Goal: Communication & Community: Ask a question

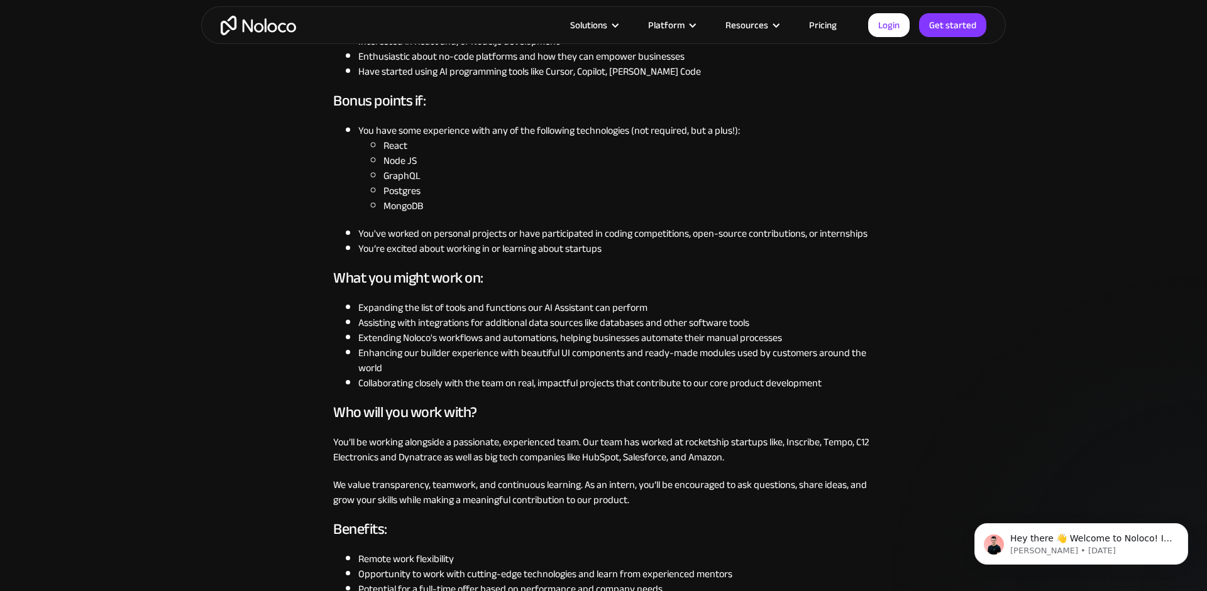
scroll to position [498, 0]
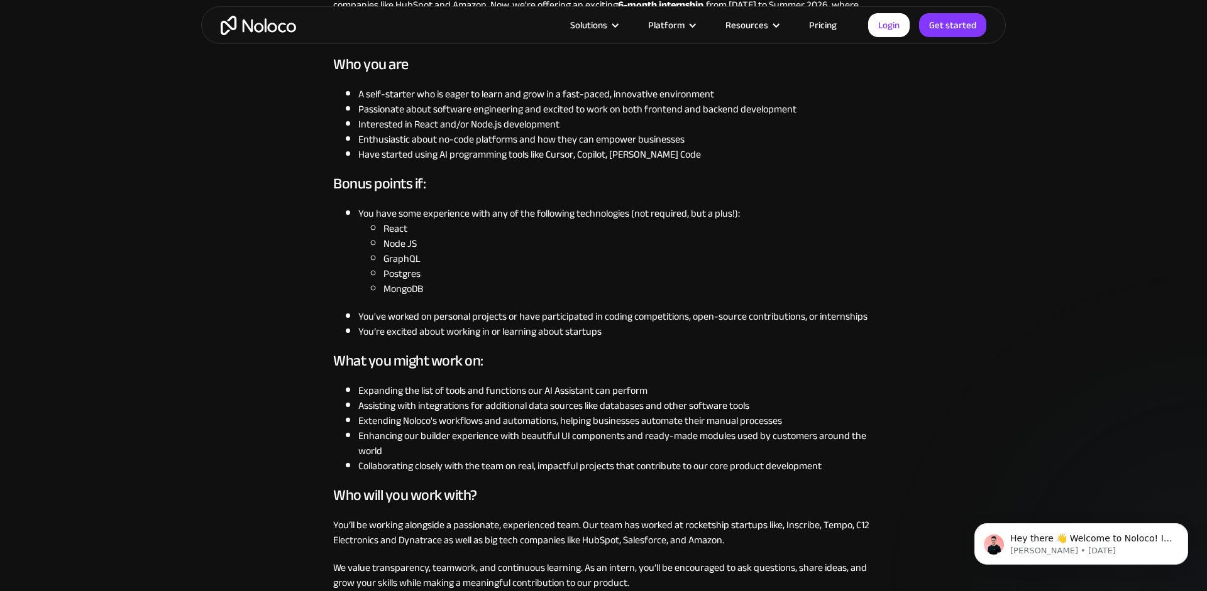
click at [403, 162] on li "Have started using AI programming tools like Cursor, Copilot, Claude Code" at bounding box center [615, 154] width 515 height 15
click at [399, 140] on li "Enthusiastic about no-code platforms and how they can empower businesses" at bounding box center [615, 139] width 515 height 15
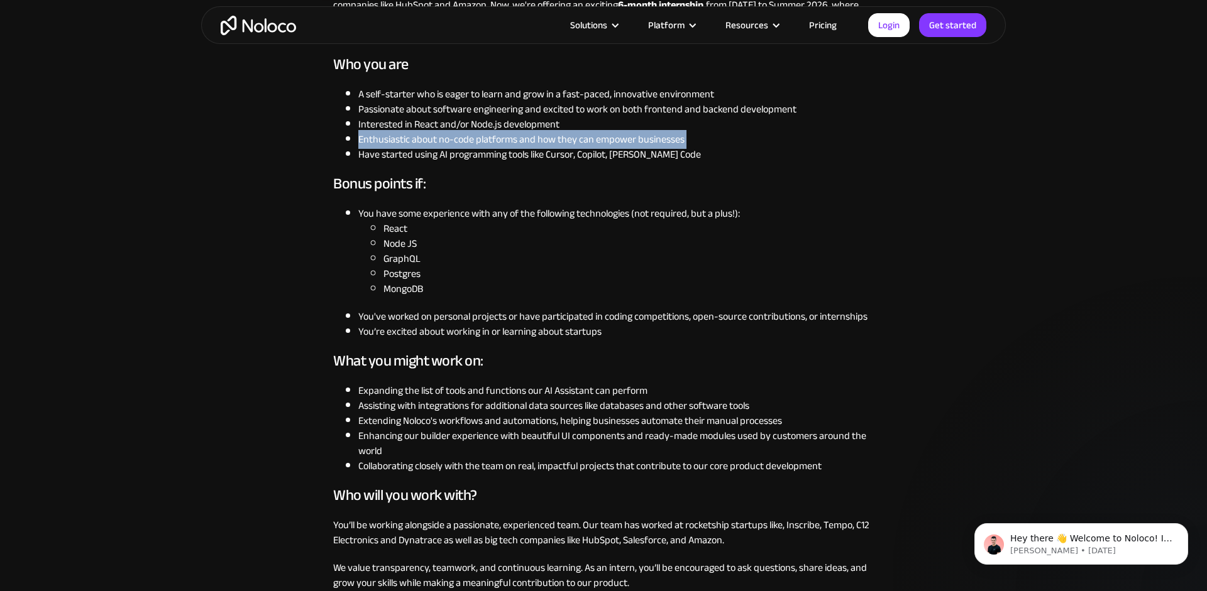
drag, startPoint x: 399, startPoint y: 140, endPoint x: 423, endPoint y: 160, distance: 31.2
click at [423, 160] on ul "A self-starter who is eager to learn and grow in a fast-paced, innovative envir…" at bounding box center [603, 124] width 540 height 75
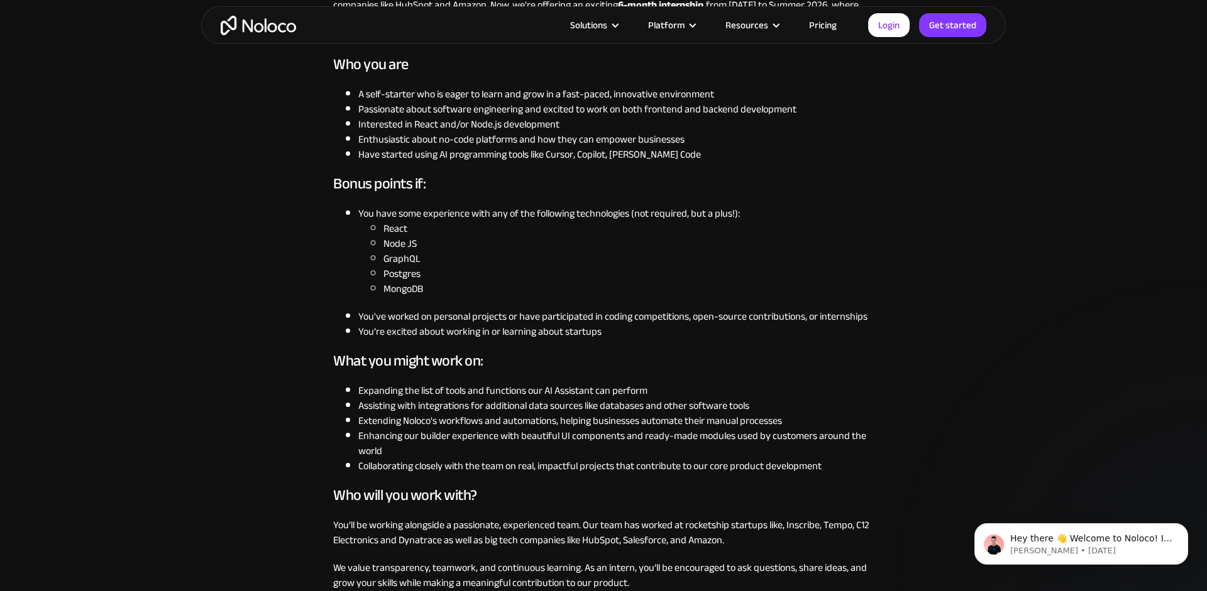
click at [415, 95] on li "A self-starter who is eager to learn and grow in a fast-paced, innovative envir…" at bounding box center [615, 94] width 515 height 15
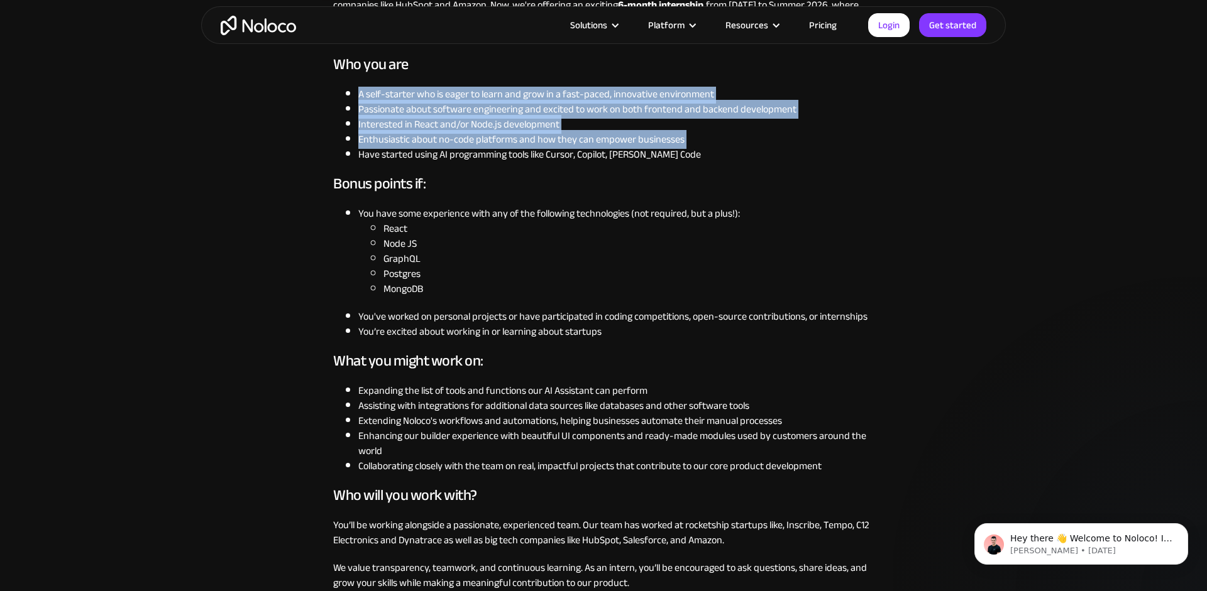
drag, startPoint x: 415, startPoint y: 95, endPoint x: 447, endPoint y: 167, distance: 79.1
click at [447, 162] on ul "A self-starter who is eager to learn and grow in a fast-paced, innovative envir…" at bounding box center [603, 124] width 540 height 75
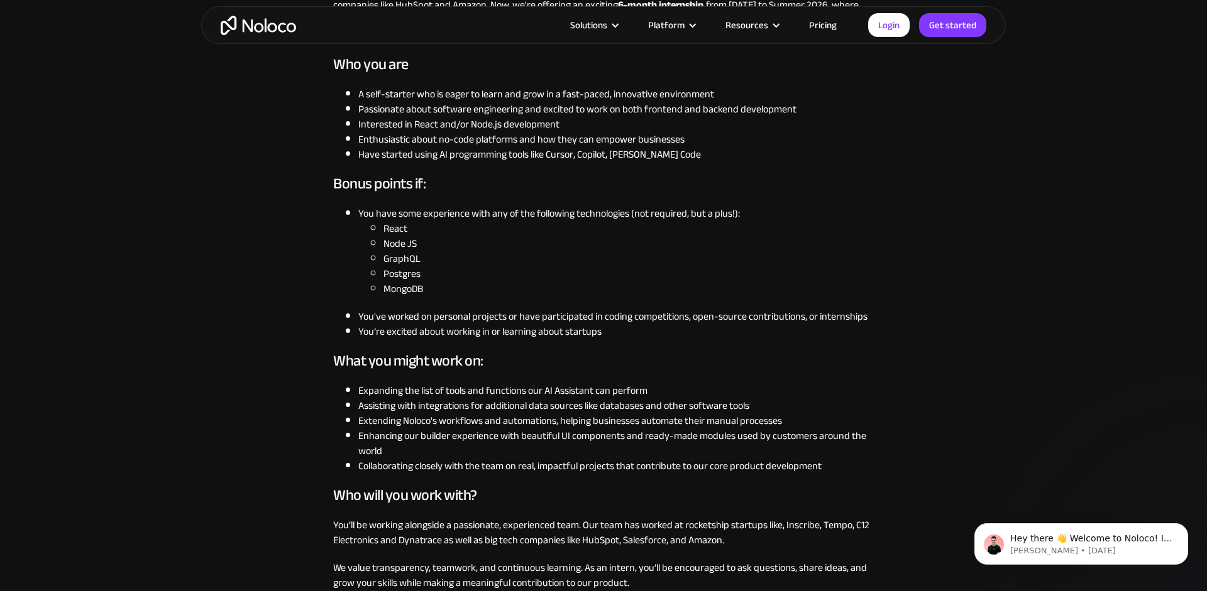
click at [447, 168] on div "Noloco is looking for a Software Engineer Intern to join our mission of buildin…" at bounding box center [603, 404] width 540 height 1014
click at [381, 150] on li "Have started using AI programming tools like Cursor, Copilot, [PERSON_NAME] Code" at bounding box center [615, 154] width 515 height 15
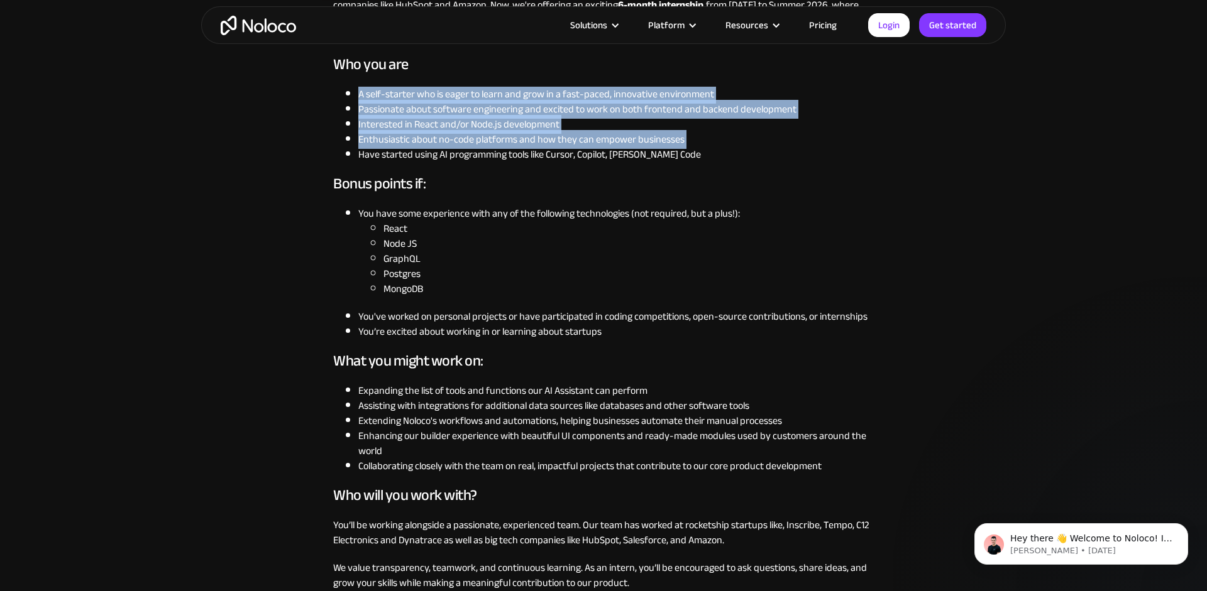
drag, startPoint x: 381, startPoint y: 150, endPoint x: 380, endPoint y: 88, distance: 61.6
click at [380, 88] on ul "A self-starter who is eager to learn and grow in a fast-paced, innovative envir…" at bounding box center [603, 124] width 540 height 75
click at [377, 107] on li "Passionate about software engineering and excited to work on both frontend and …" at bounding box center [615, 109] width 515 height 15
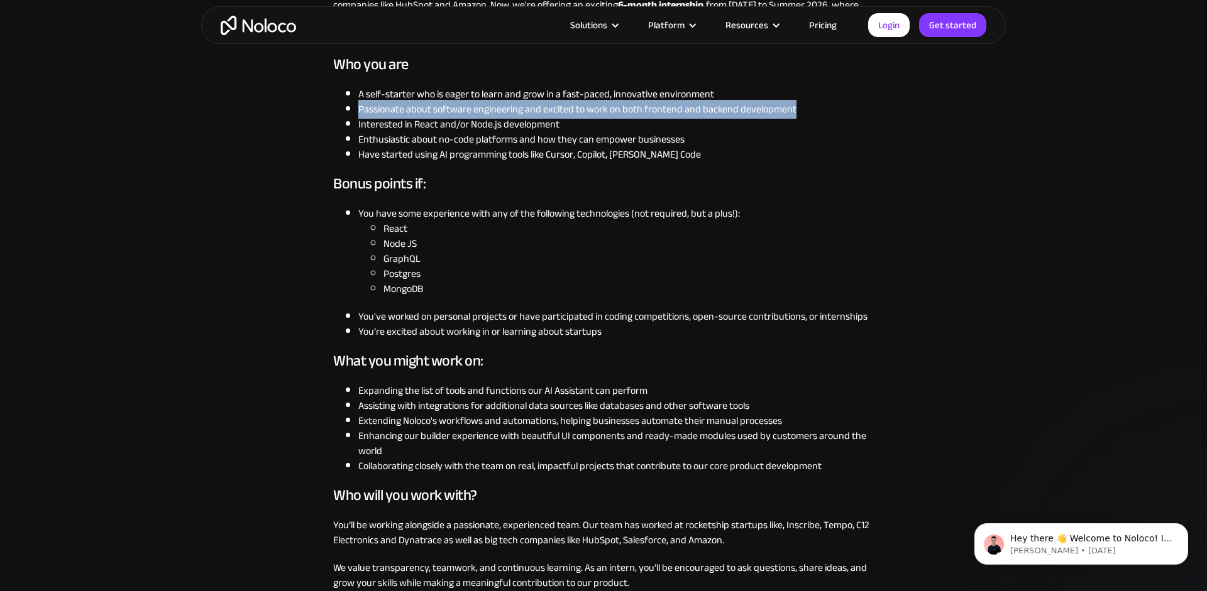
drag, startPoint x: 377, startPoint y: 110, endPoint x: 740, endPoint y: 119, distance: 363.3
click at [740, 117] on li "Passionate about software engineering and excited to work on both frontend and …" at bounding box center [615, 109] width 515 height 15
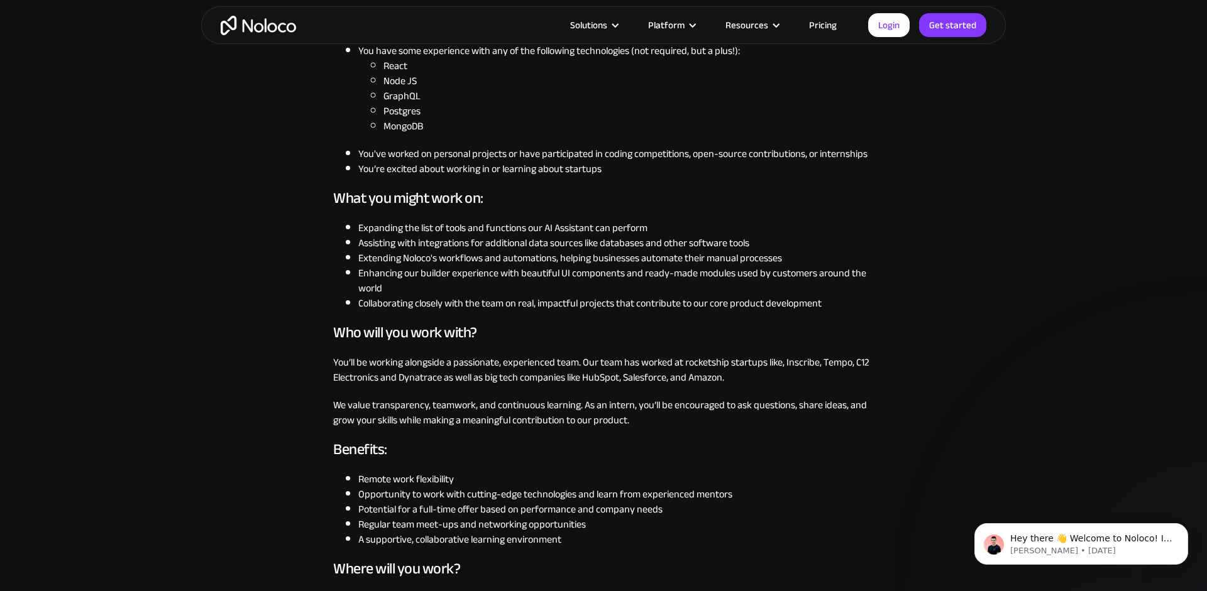
scroll to position [664, 0]
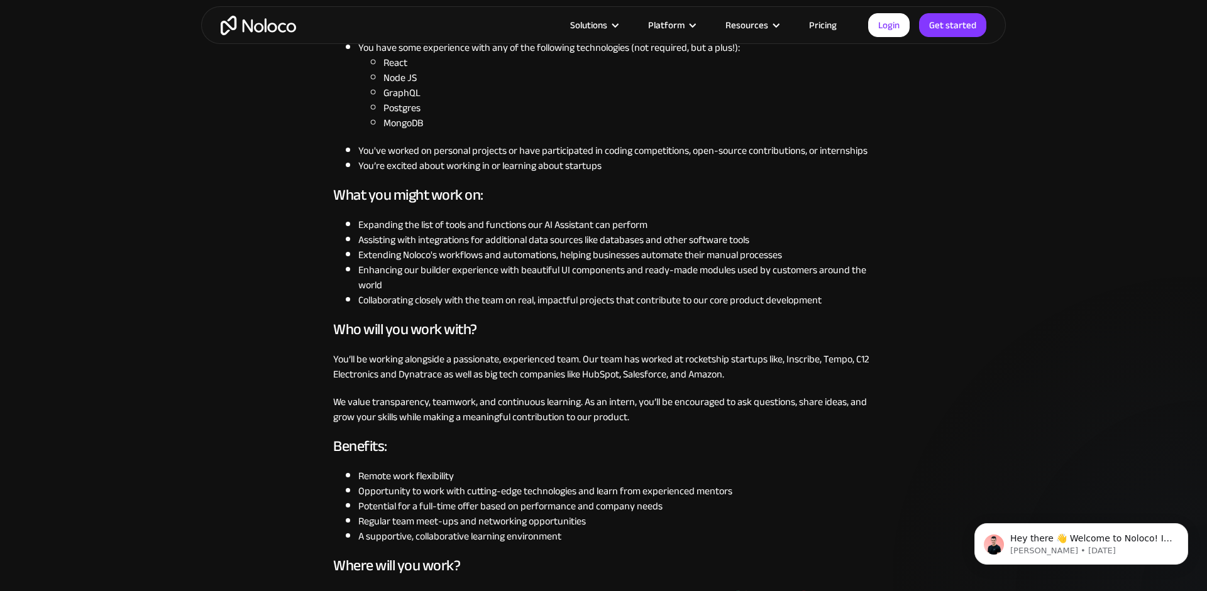
click at [375, 233] on li "Expanding the list of tools and functions our AI Assistant can perform" at bounding box center [615, 224] width 515 height 15
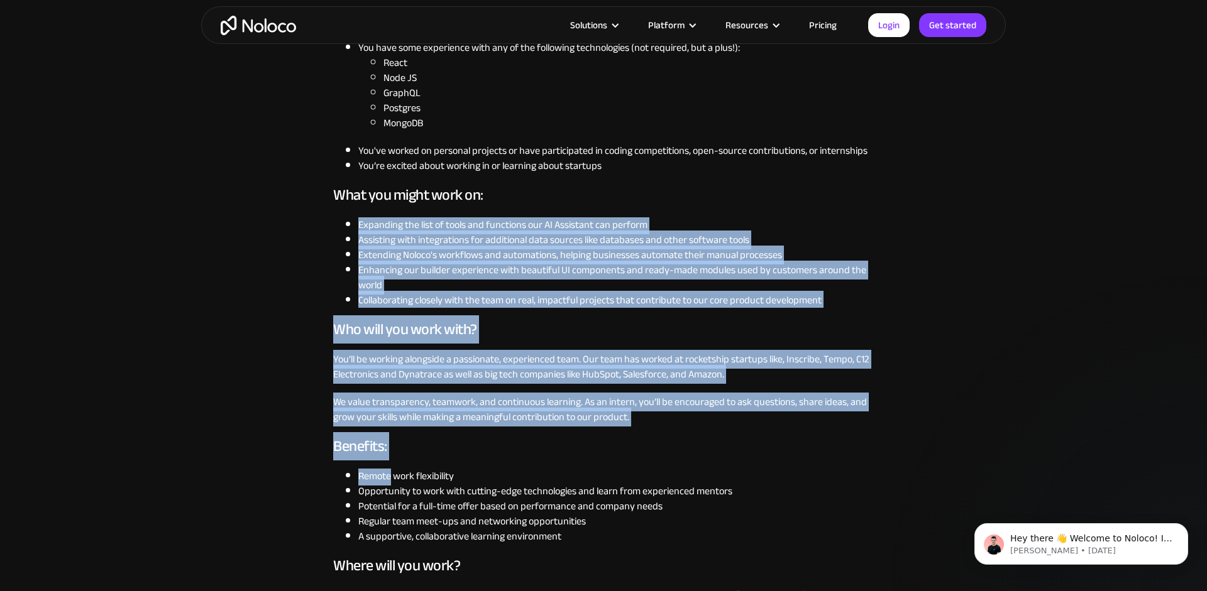
drag, startPoint x: 375, startPoint y: 236, endPoint x: 507, endPoint y: 474, distance: 272.6
click at [508, 308] on ul "Expanding the list of tools and functions our AI Assistant can perform Assistin…" at bounding box center [603, 262] width 540 height 90
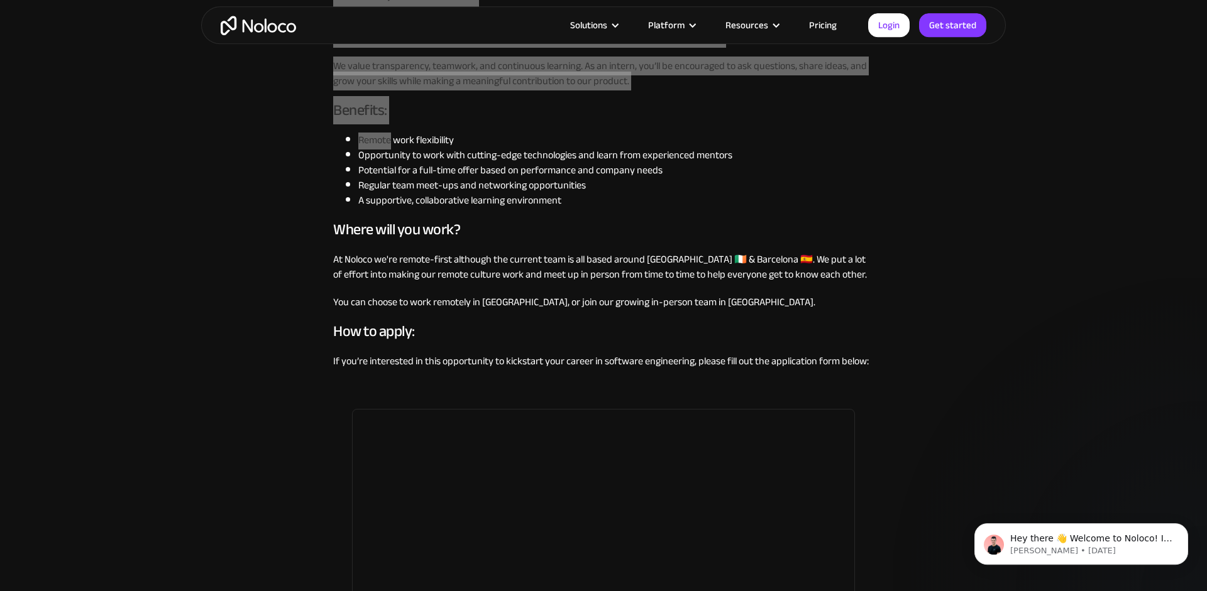
scroll to position [995, 0]
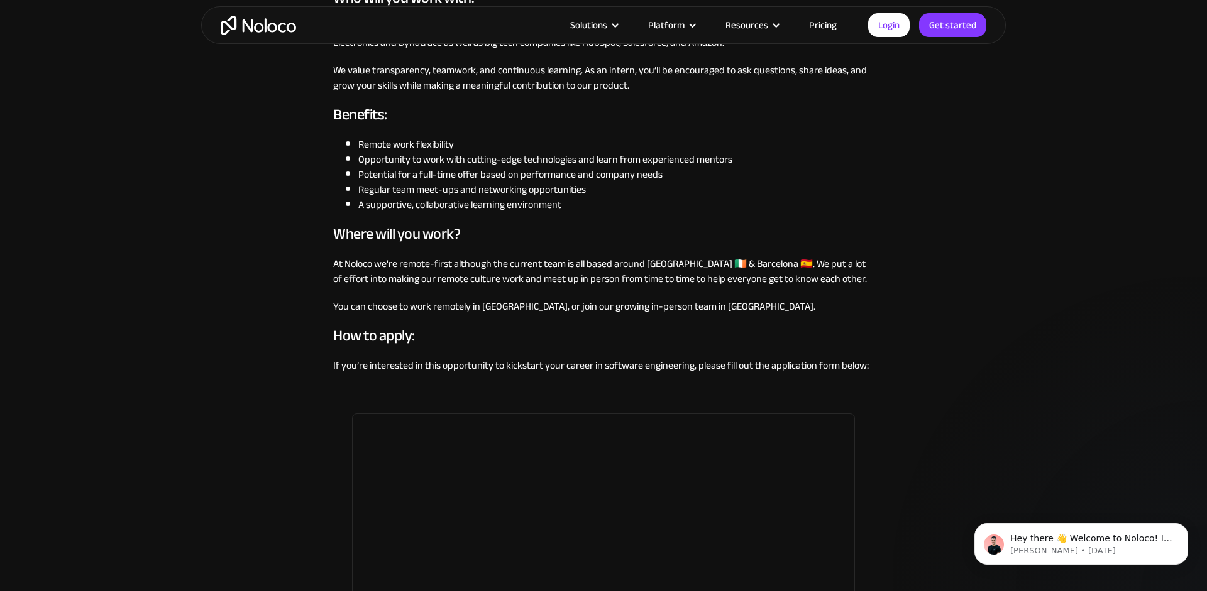
click at [427, 276] on p "At Noloco we're remote-first although the current team is all based around [GEO…" at bounding box center [603, 271] width 540 height 30
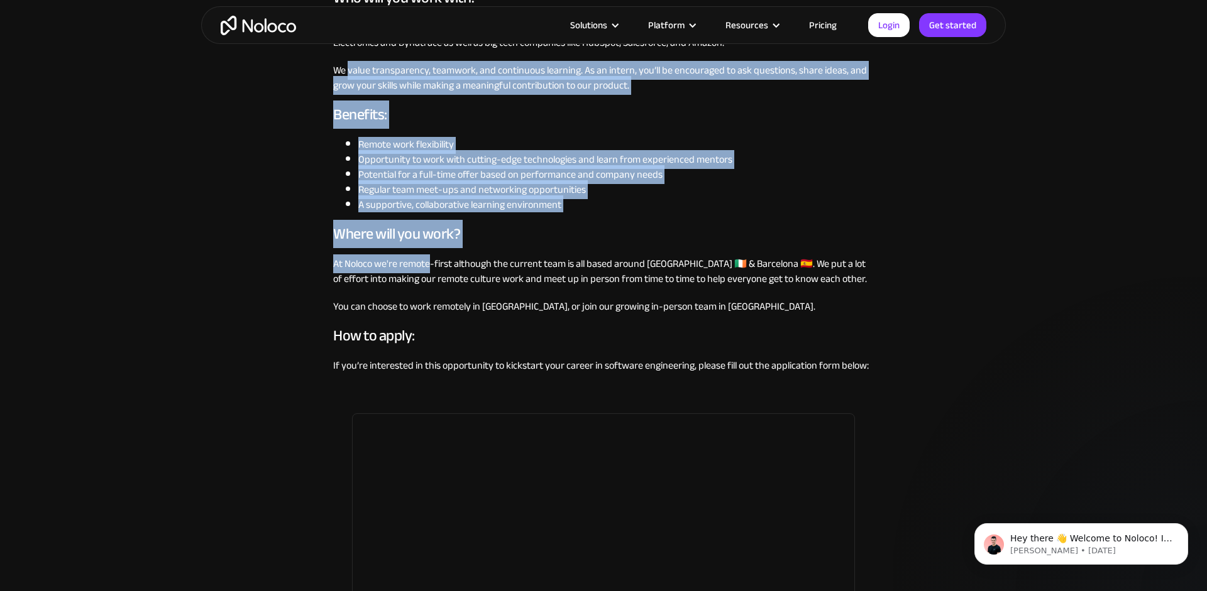
drag, startPoint x: 427, startPoint y: 276, endPoint x: 363, endPoint y: 77, distance: 209.5
click at [362, 75] on p "We value transparency, teamwork, and continuous learning. As an intern, you’ll …" at bounding box center [603, 78] width 540 height 30
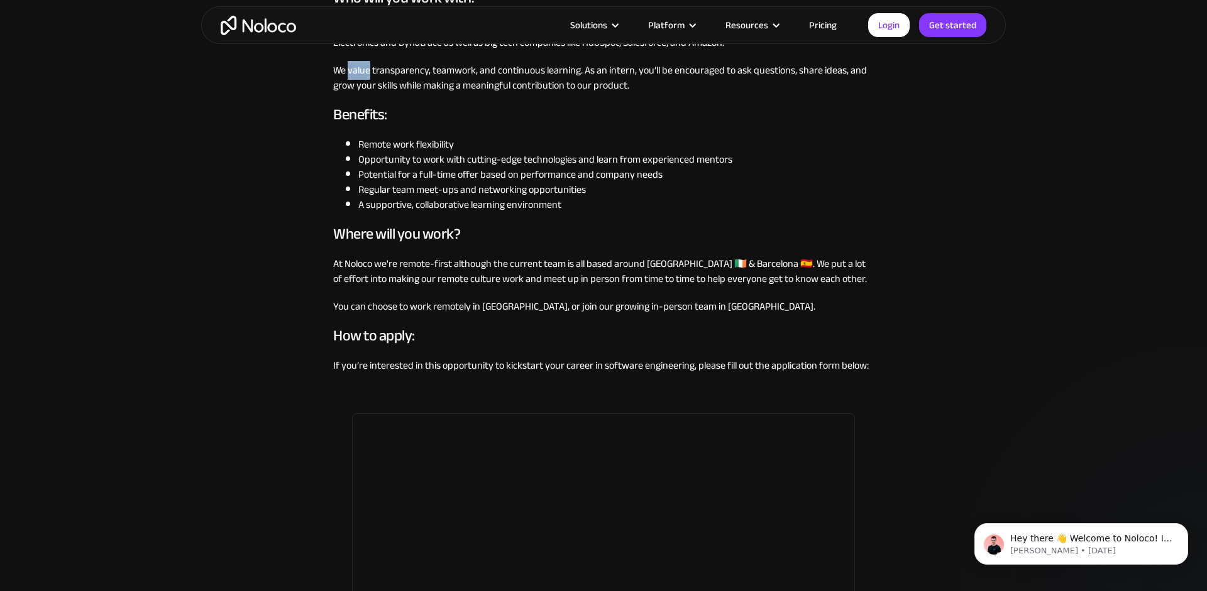
click at [362, 75] on p "We value transparency, teamwork, and continuous learning. As an intern, you’ll …" at bounding box center [603, 78] width 540 height 30
click at [391, 93] on p "We value transparency, teamwork, and continuous learning. As an intern, you’ll …" at bounding box center [603, 78] width 540 height 30
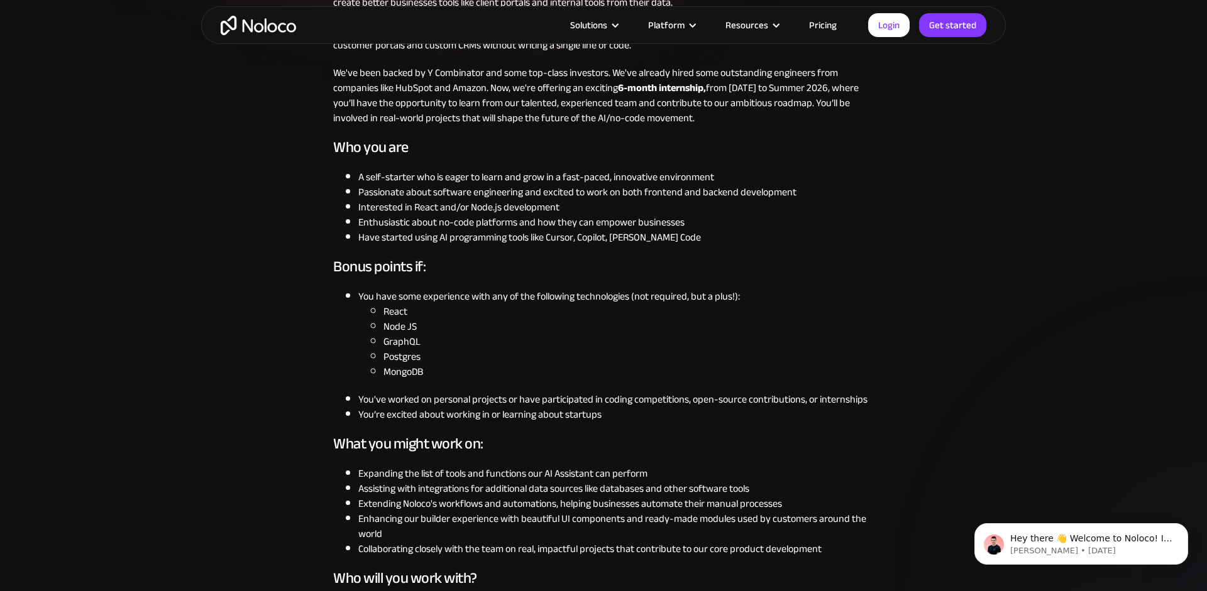
scroll to position [0, 0]
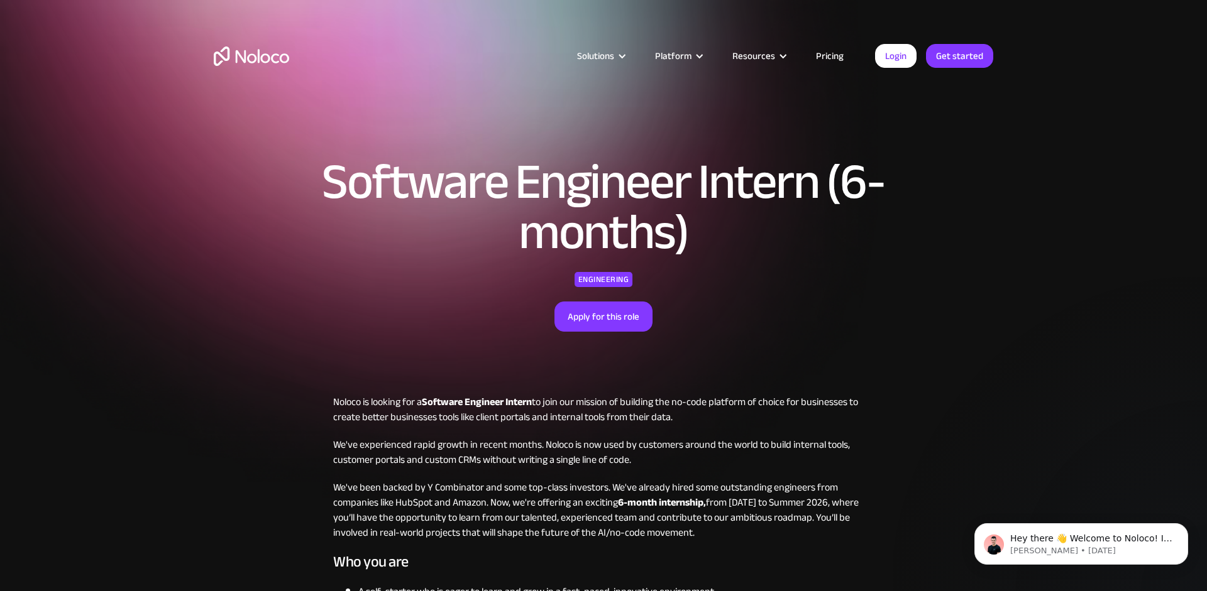
click at [611, 177] on h1 "Software Engineer Intern (6-months)" at bounding box center [603, 207] width 647 height 101
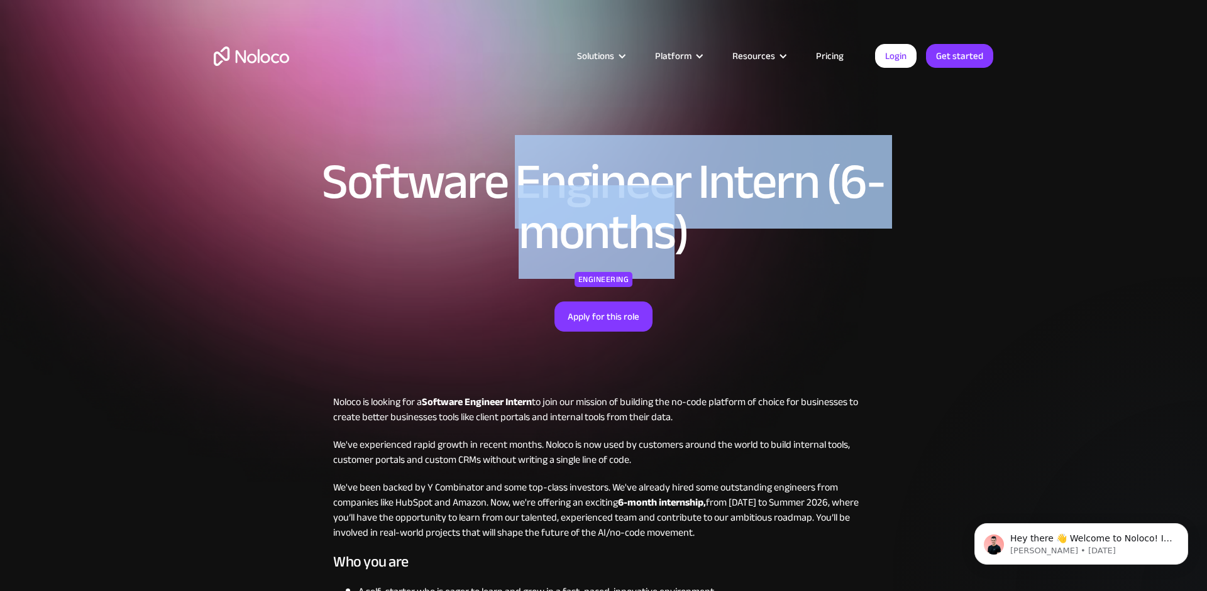
drag, startPoint x: 611, startPoint y: 177, endPoint x: 602, endPoint y: 248, distance: 71.6
click at [602, 247] on h1 "Software Engineer Intern (6-months)" at bounding box center [603, 207] width 647 height 101
click at [563, 223] on h1 "Software Engineer Intern (6-months)" at bounding box center [603, 207] width 647 height 101
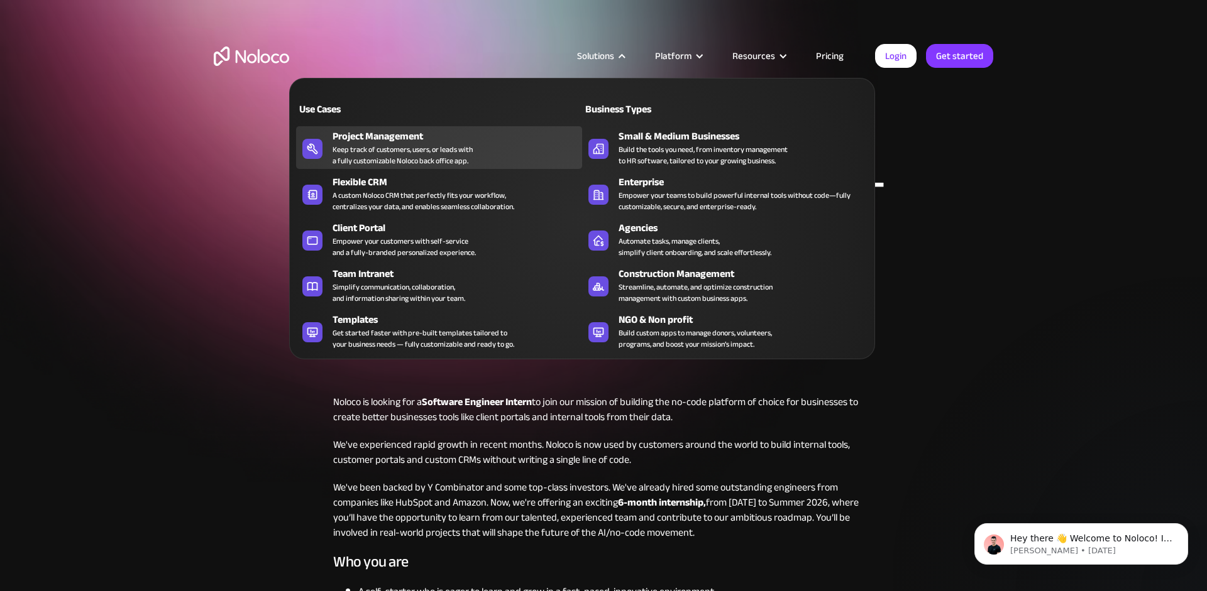
click at [384, 151] on div "Keep track of customers, users, or leads with a fully customizable Noloco back …" at bounding box center [402, 155] width 140 height 23
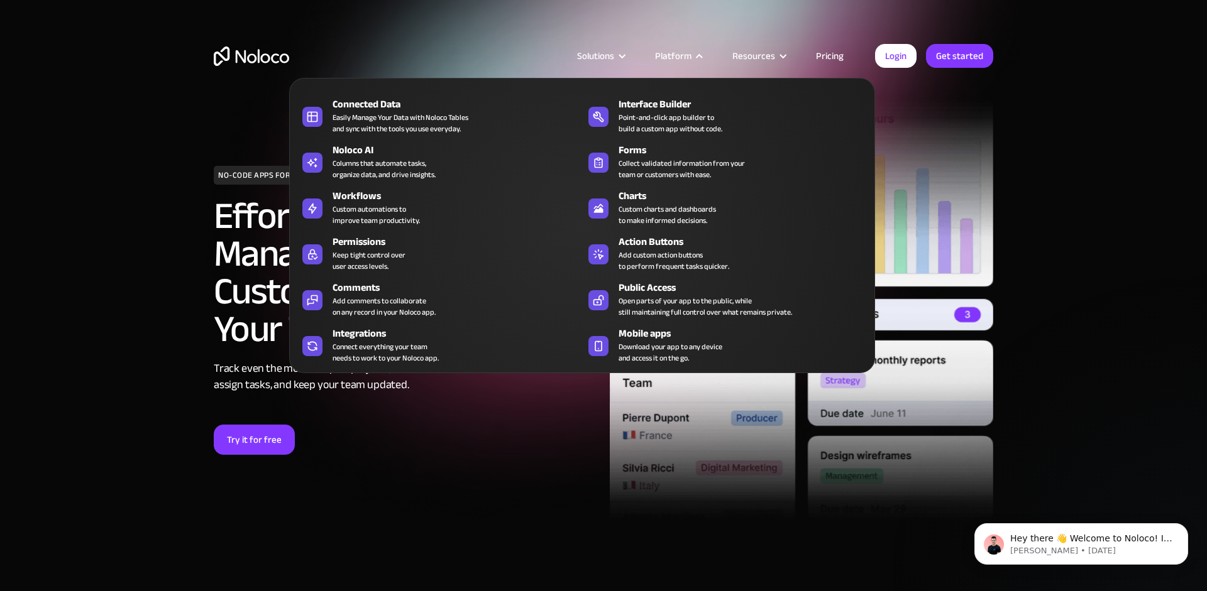
click at [680, 60] on nav "Connected Data Easily Manage Your Data with Noloco Tables and sync with the too…" at bounding box center [582, 216] width 586 height 313
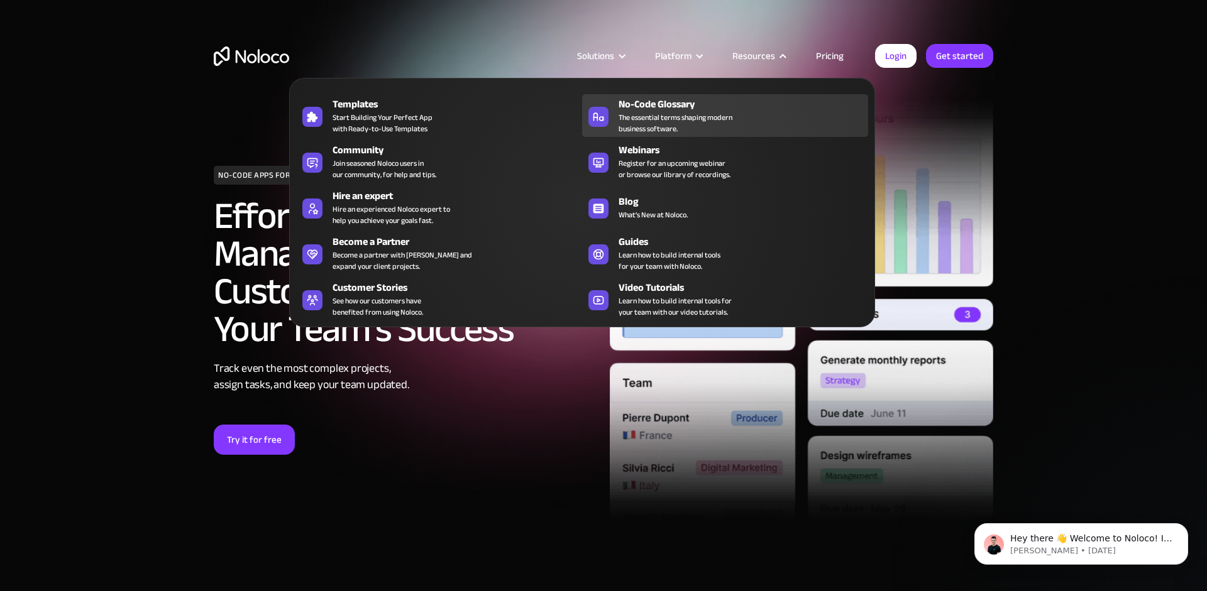
click at [655, 126] on span "The essential terms shaping modern business software." at bounding box center [675, 123] width 114 height 23
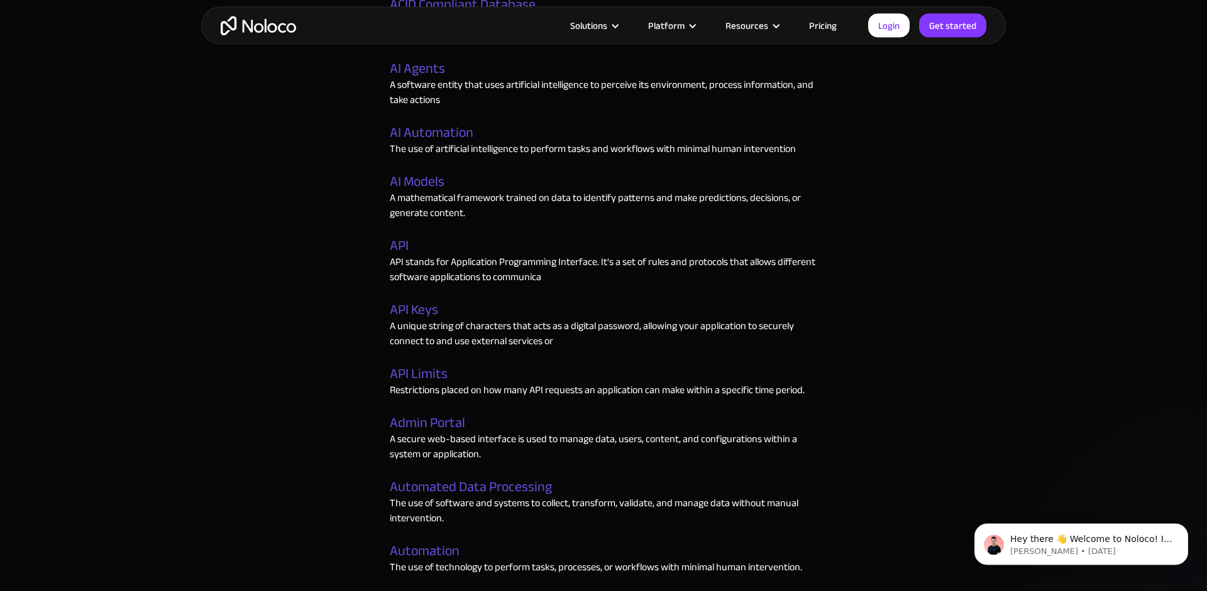
scroll to position [747, 0]
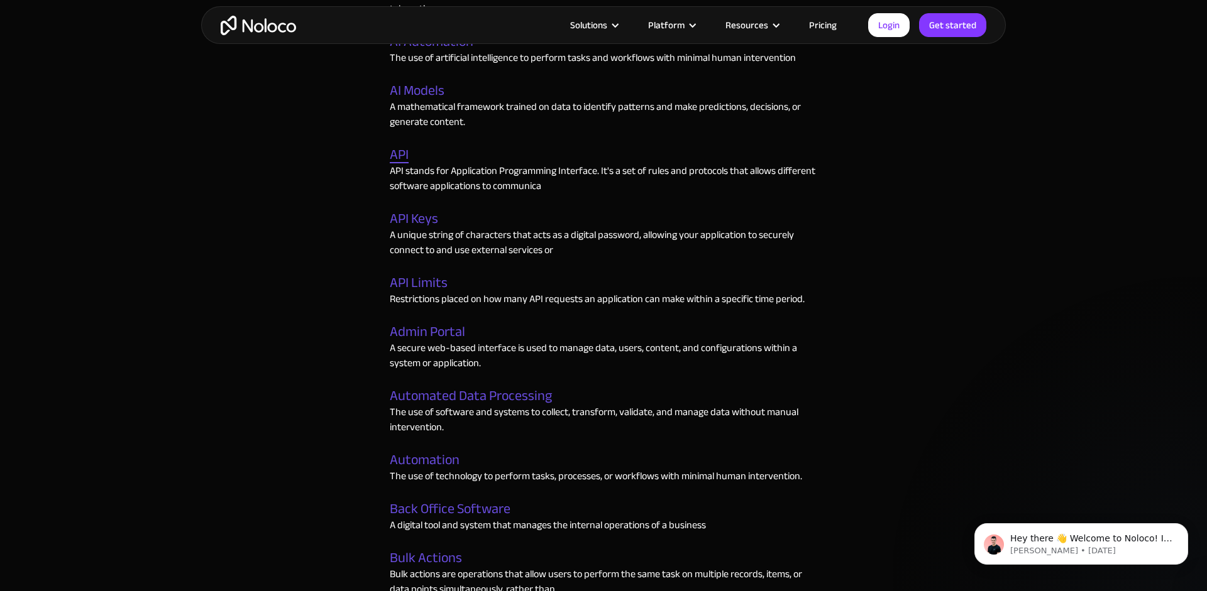
click at [395, 158] on link "API" at bounding box center [399, 155] width 19 height 16
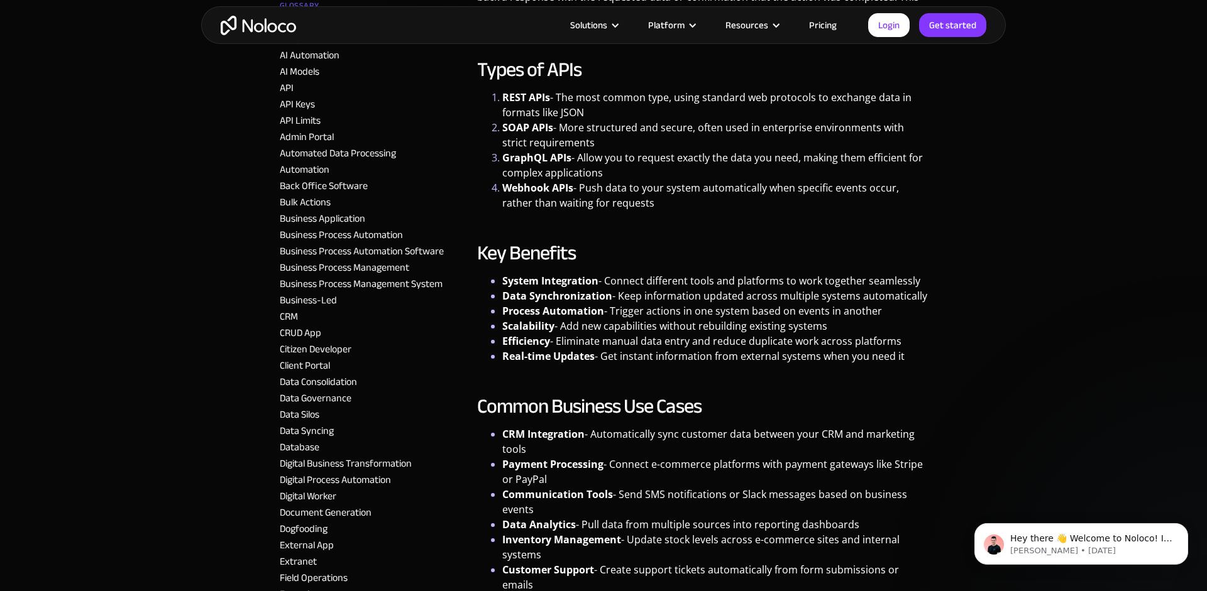
scroll to position [498, 0]
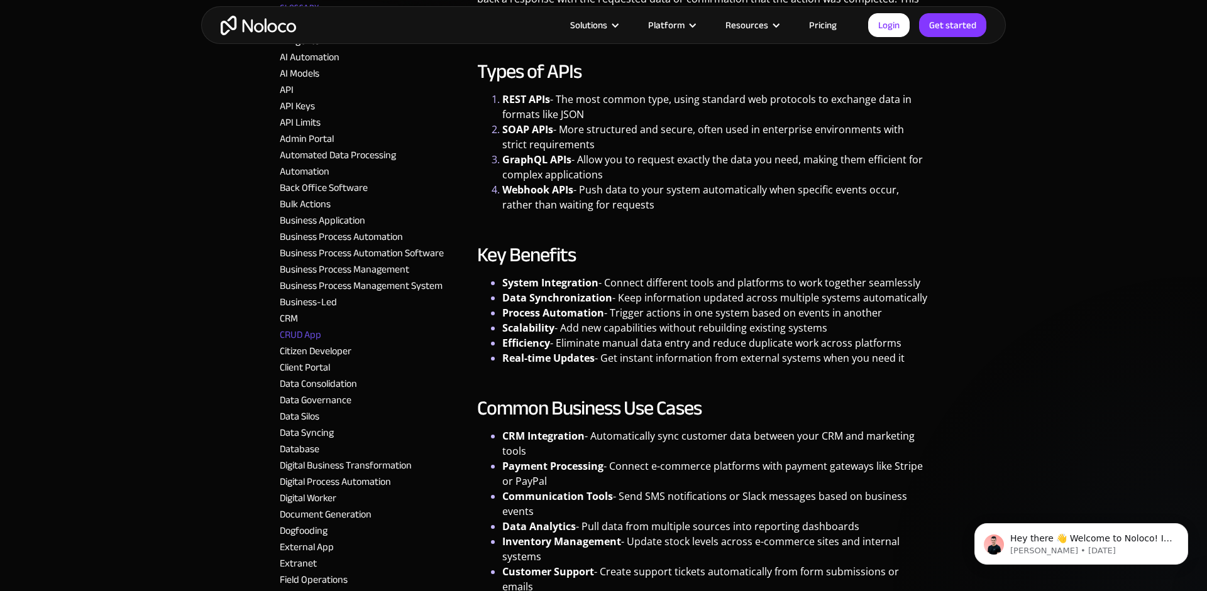
click at [300, 326] on link "CRUD App" at bounding box center [300, 335] width 41 height 19
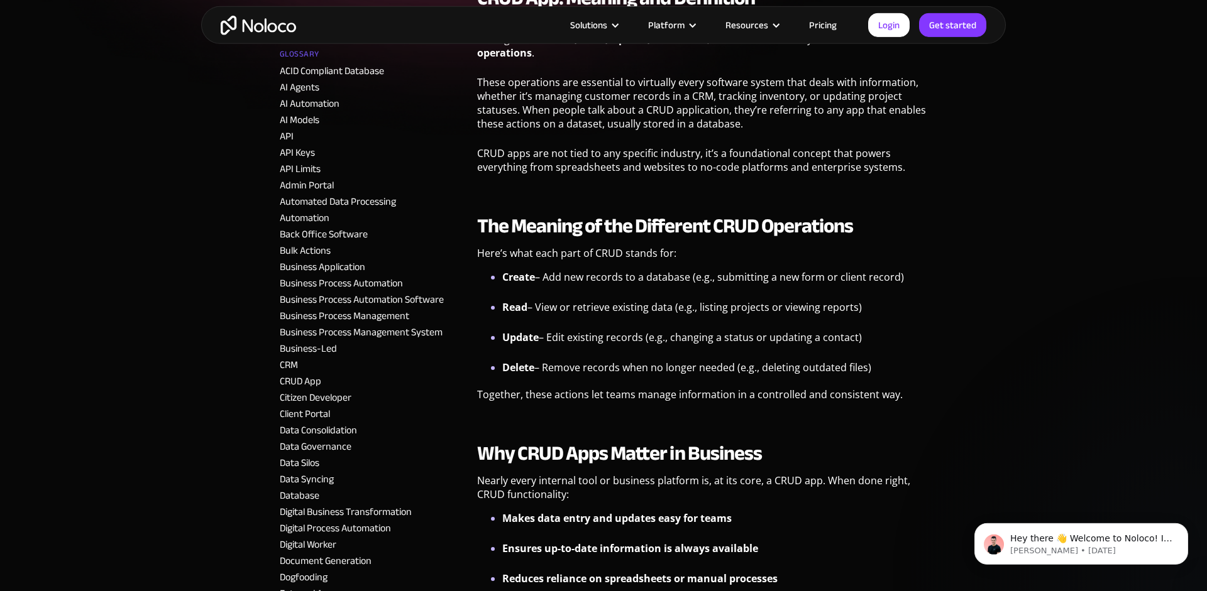
scroll to position [332, 0]
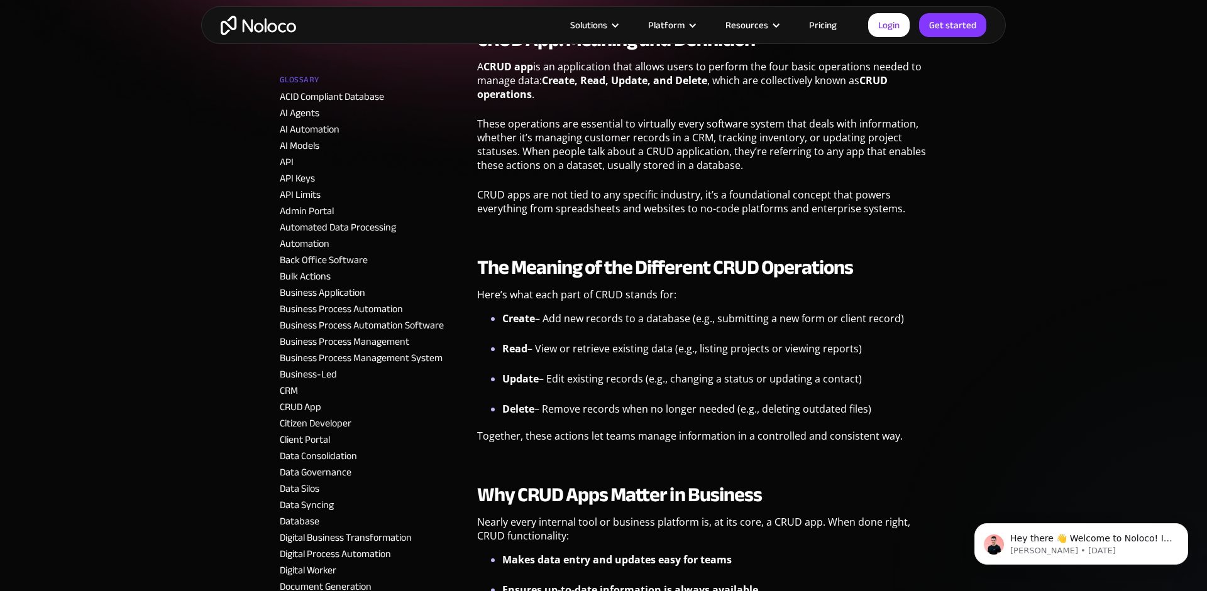
click at [824, 25] on link "Pricing" at bounding box center [822, 25] width 59 height 16
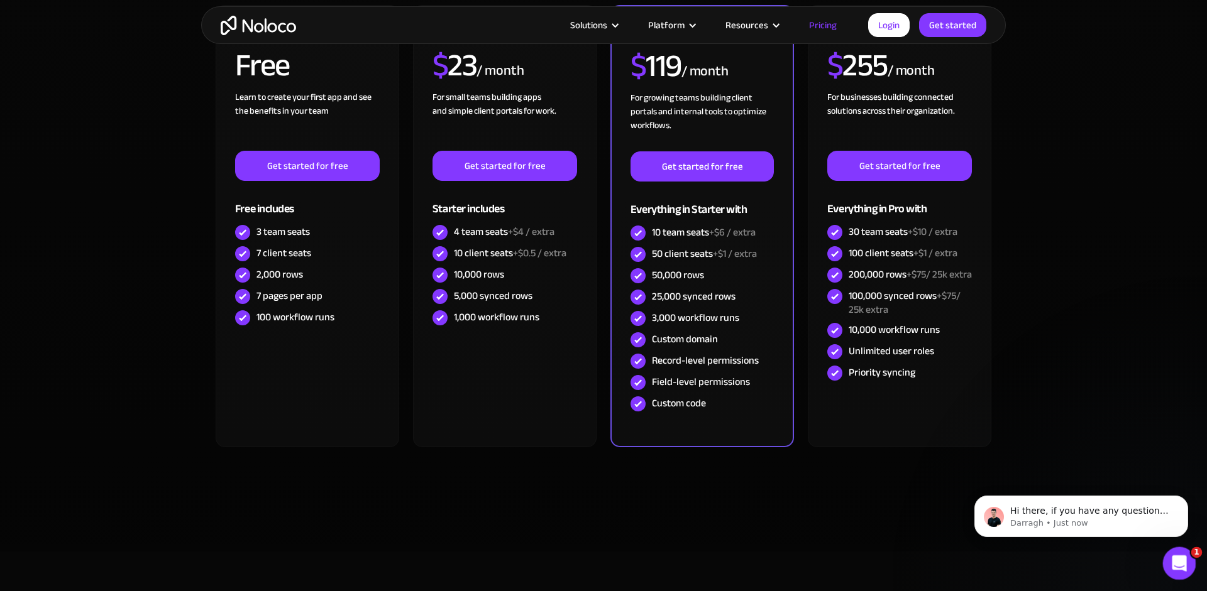
click at [1177, 563] on icon "Open Intercom Messenger" at bounding box center [1177, 562] width 9 height 10
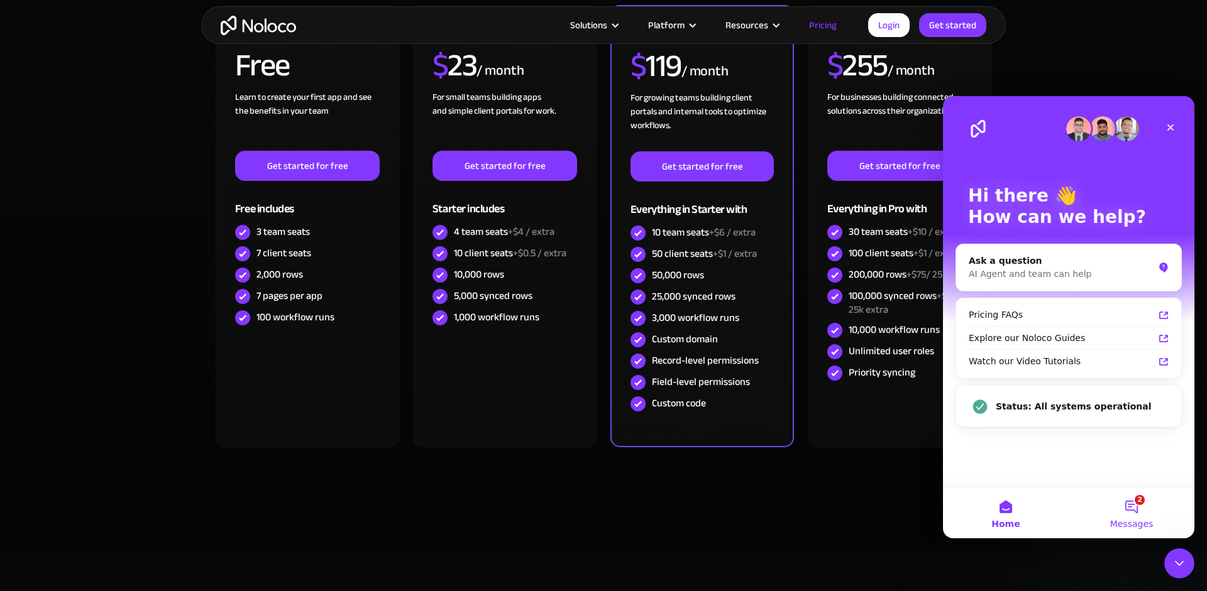
click at [1128, 508] on button "2 Messages" at bounding box center [1131, 513] width 126 height 50
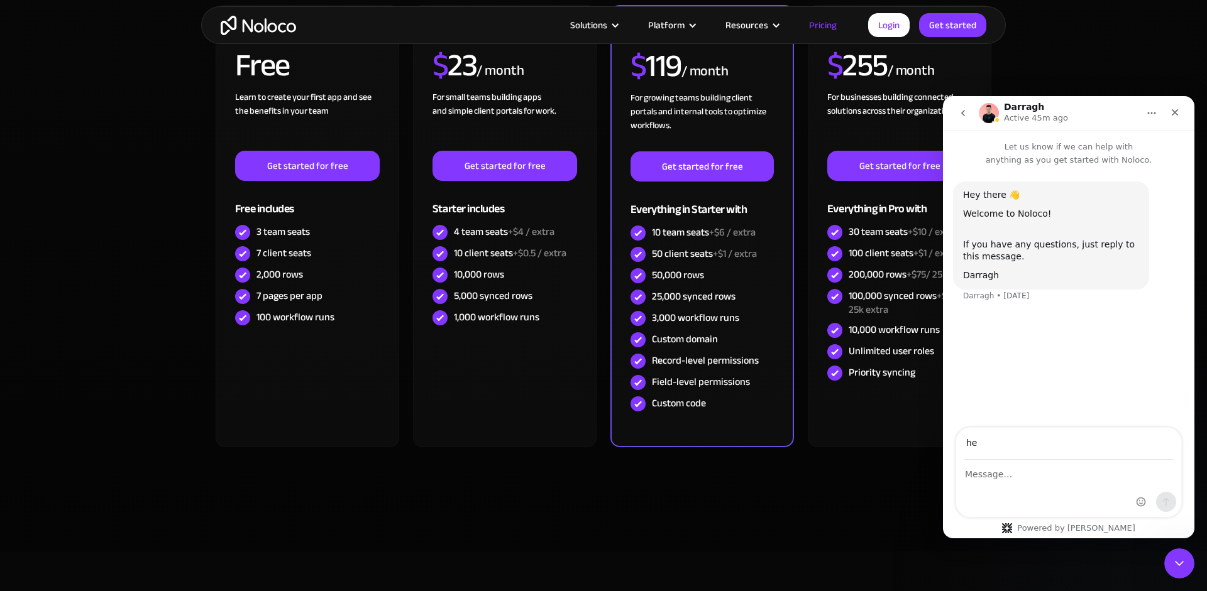
type input "h"
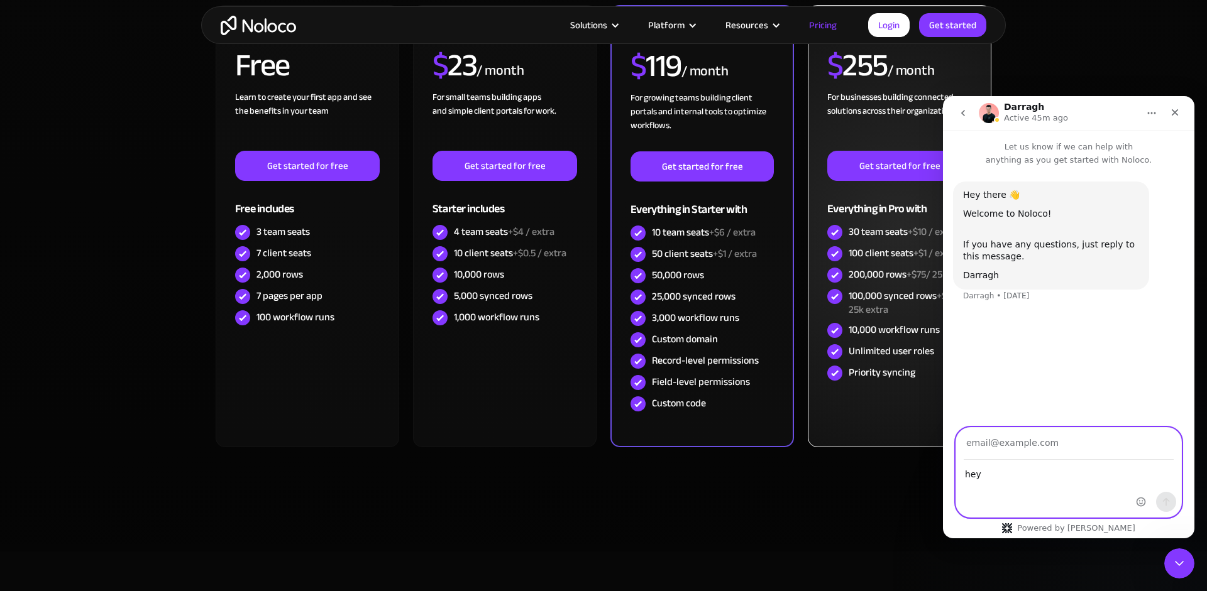
type textarea "hey"
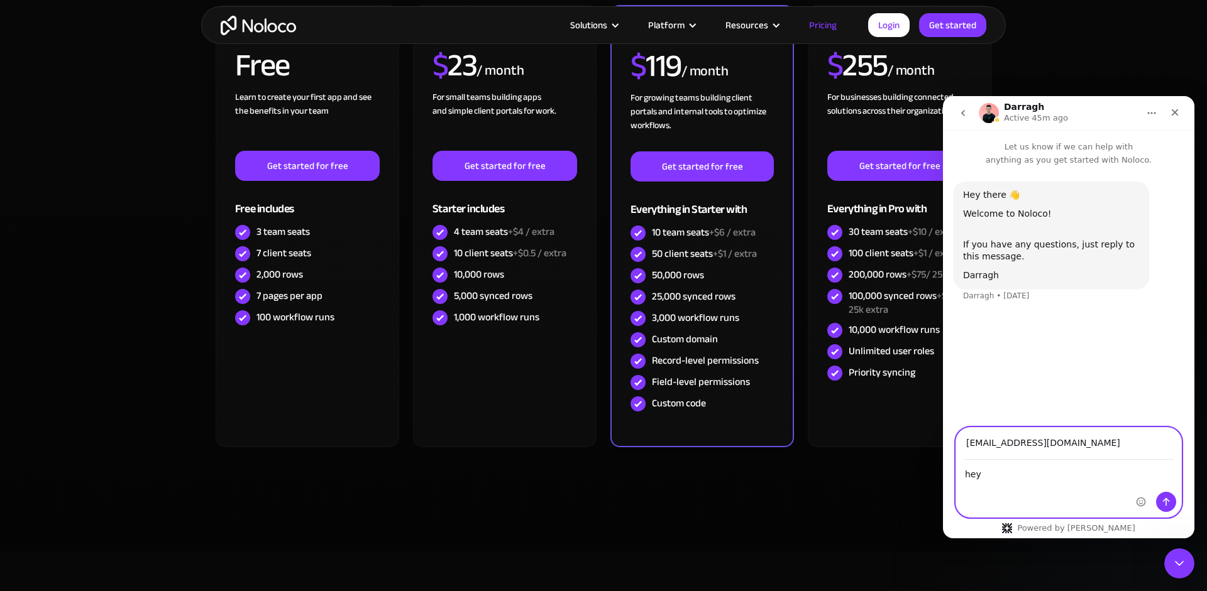
type input "[EMAIL_ADDRESS][DOMAIN_NAME]"
click at [1164, 499] on icon "Send a message…" at bounding box center [1166, 502] width 10 height 10
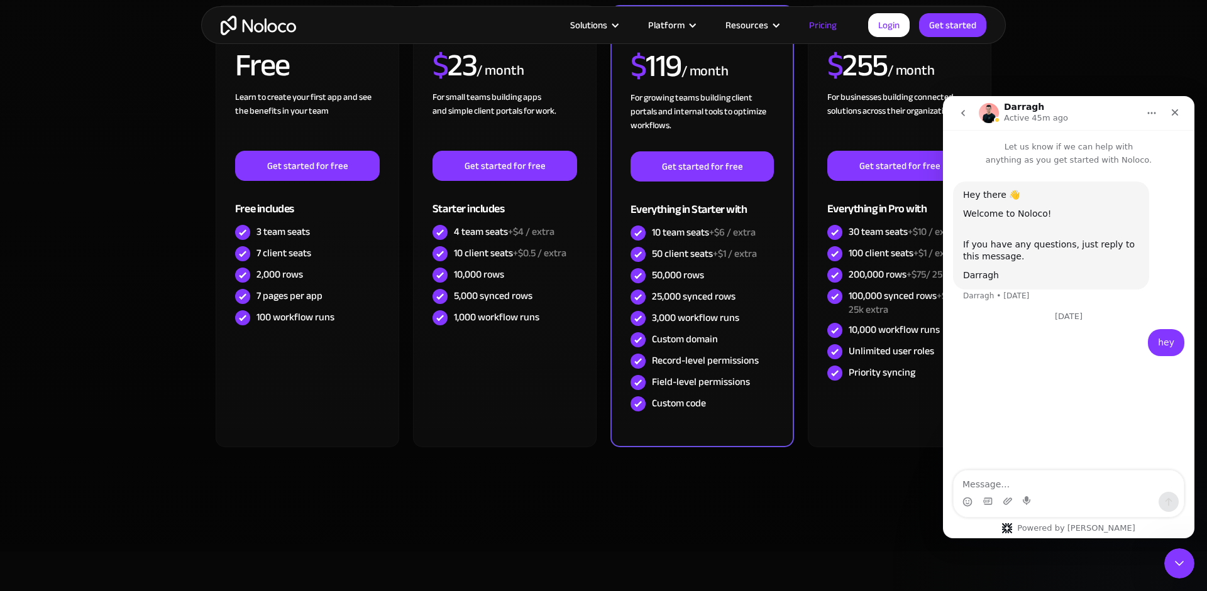
click at [1042, 480] on textarea "Message…" at bounding box center [1068, 481] width 230 height 21
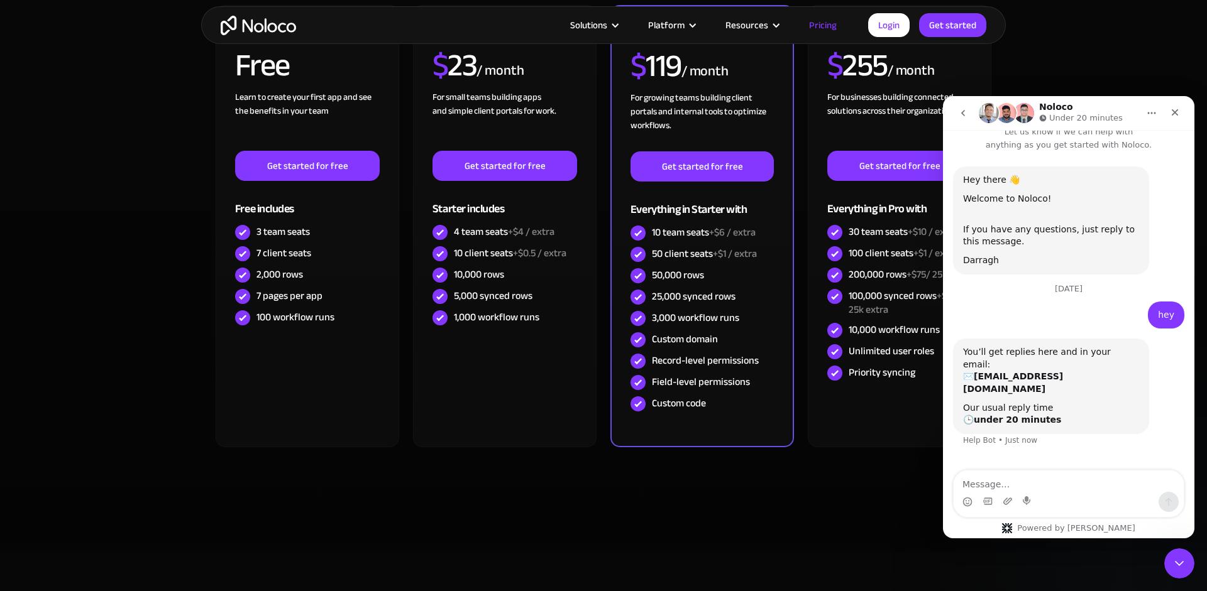
scroll to position [16, 0]
type textarea "how"
type textarea "what's up"
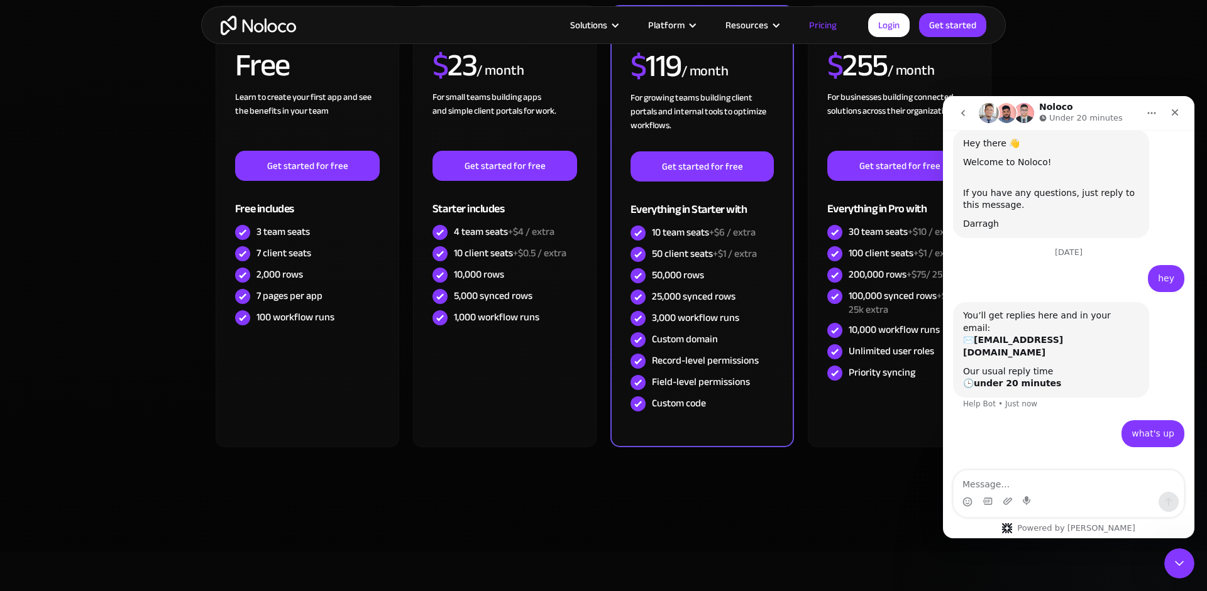
scroll to position [53, 0]
type textarea "i"
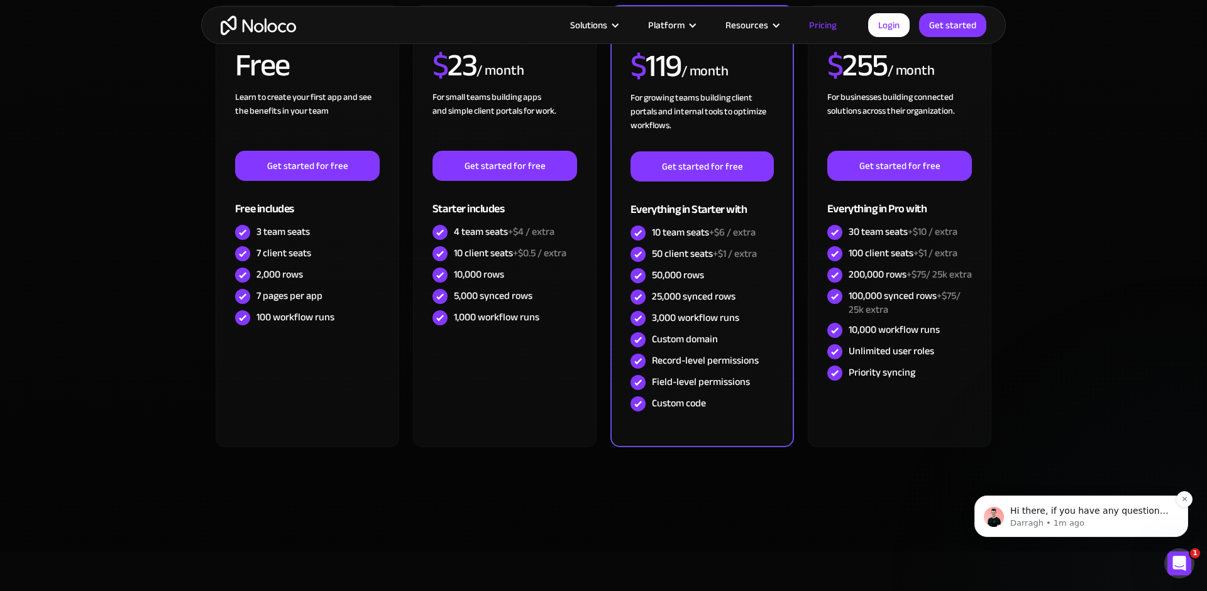
scroll to position [0, 0]
click at [1064, 517] on div "Hi there, if you have any questions about our pricing, just let us know! Darragh" at bounding box center [1091, 511] width 166 height 16
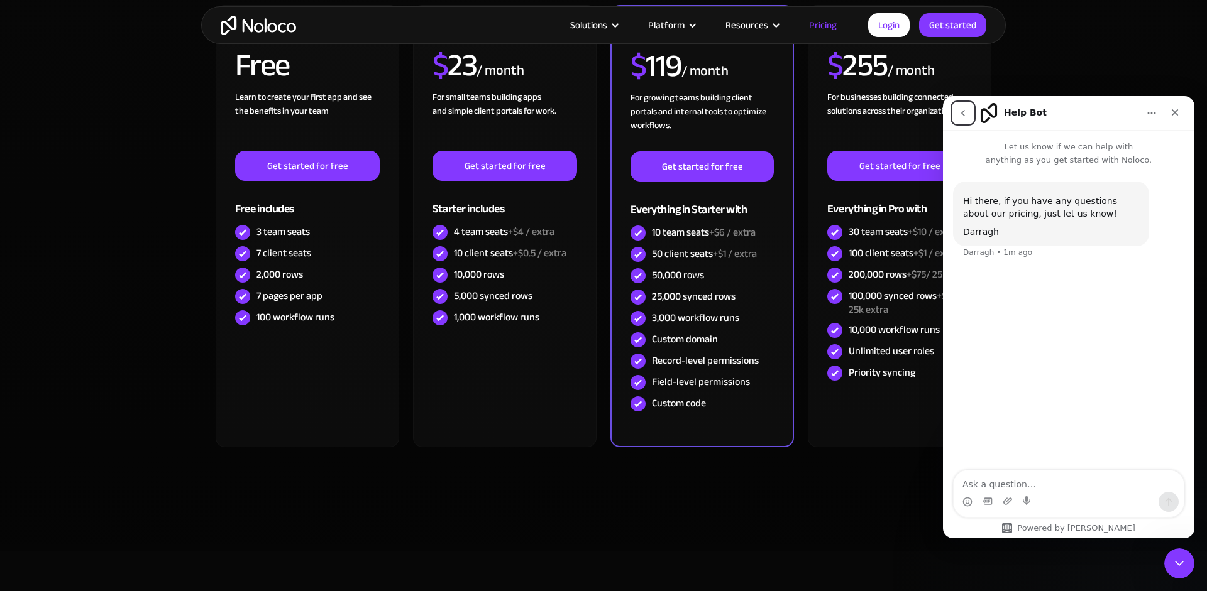
click at [966, 109] on icon "go back" at bounding box center [963, 113] width 10 height 10
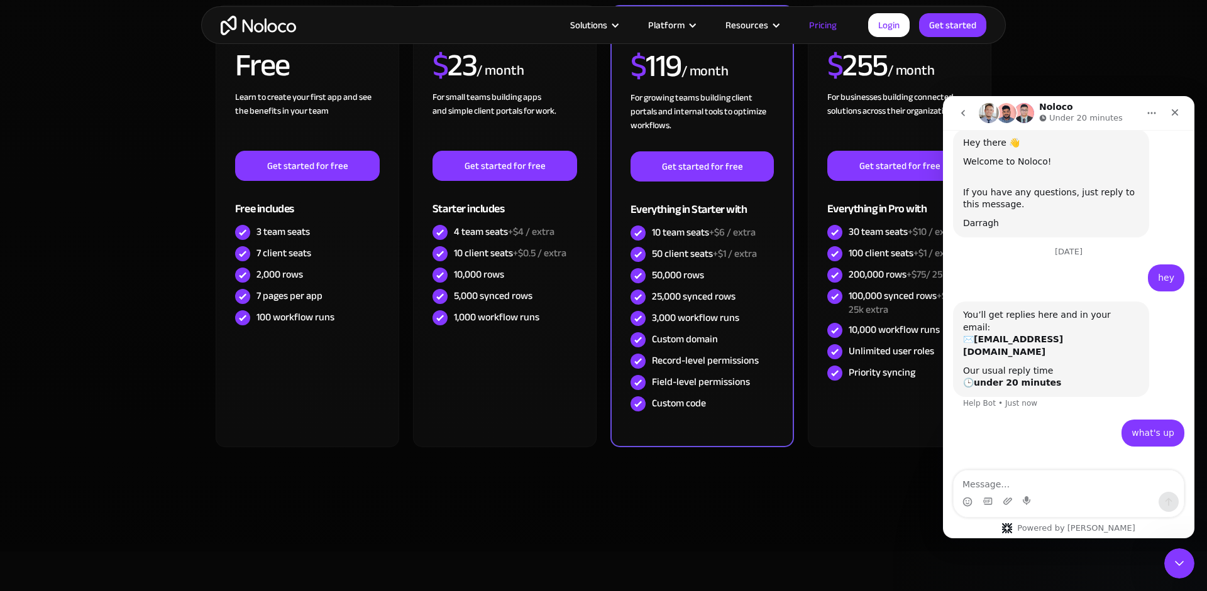
scroll to position [53, 0]
click at [961, 115] on icon "go back" at bounding box center [963, 113] width 10 height 10
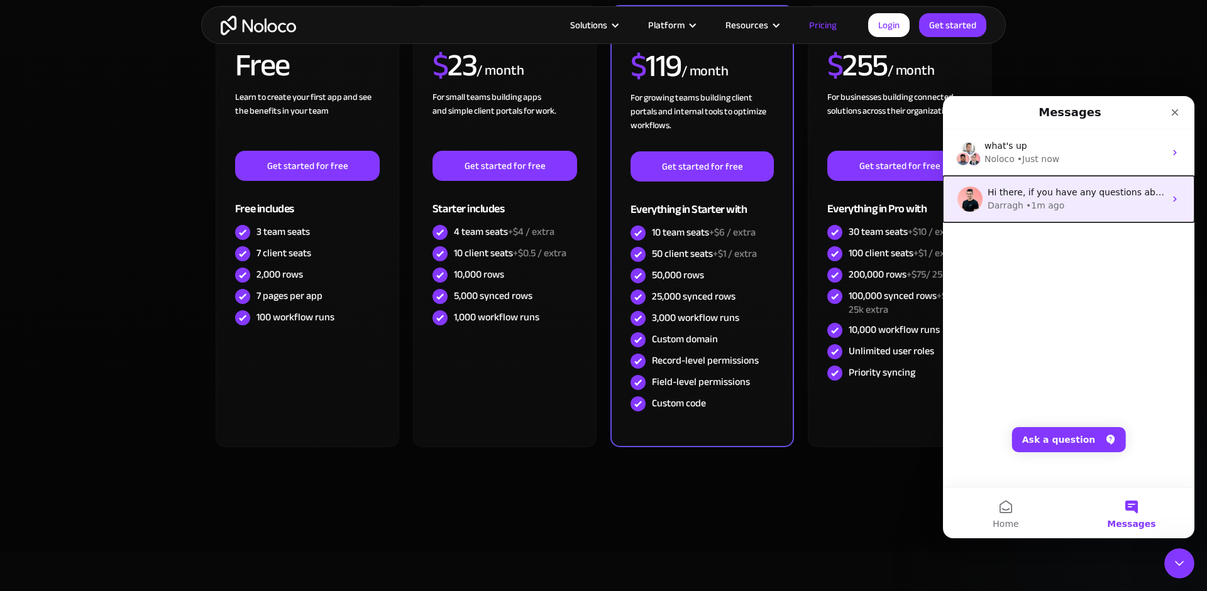
click at [999, 201] on div "Darragh" at bounding box center [1005, 205] width 36 height 13
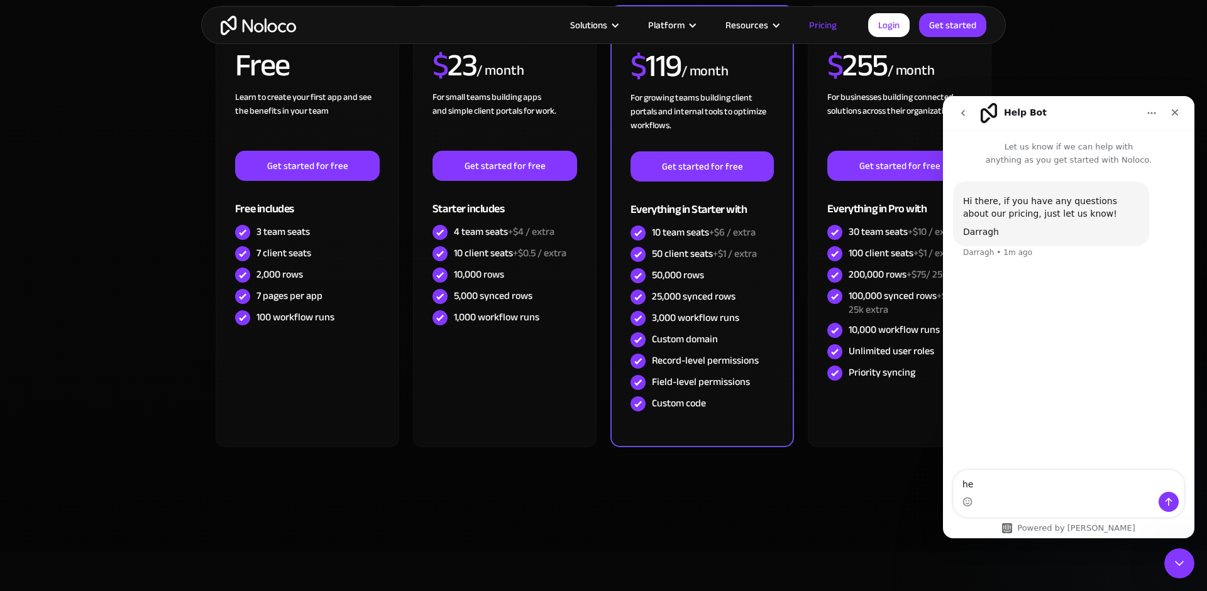
type textarea "hey"
type textarea "what's up"
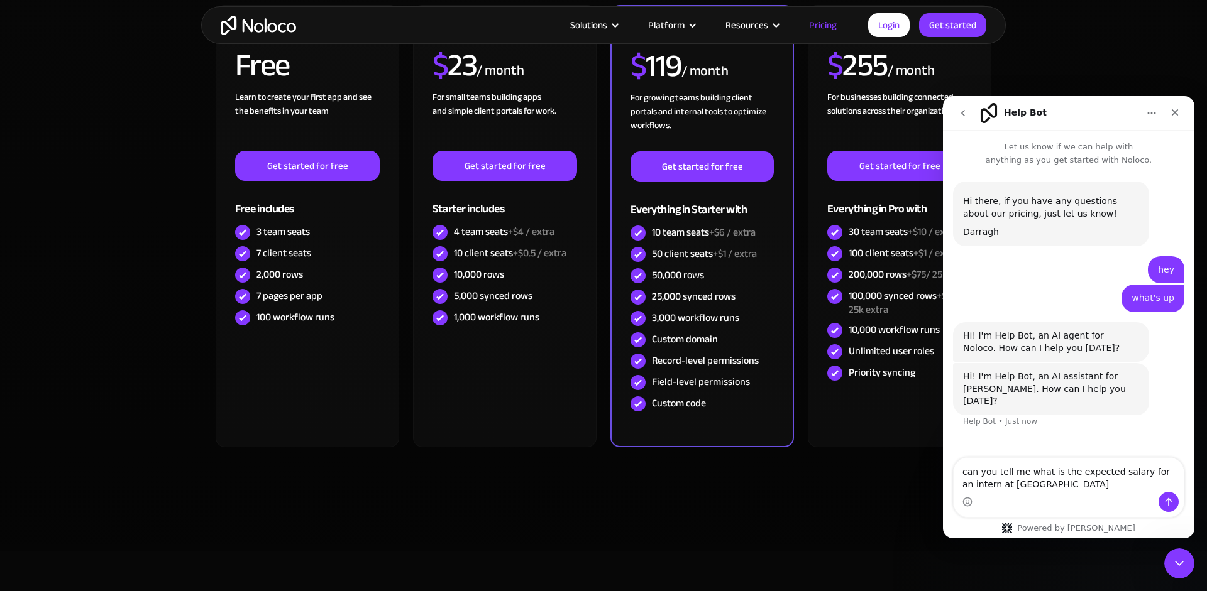
type textarea "can you tell me what is the expected salary for an intern at Noloco?"
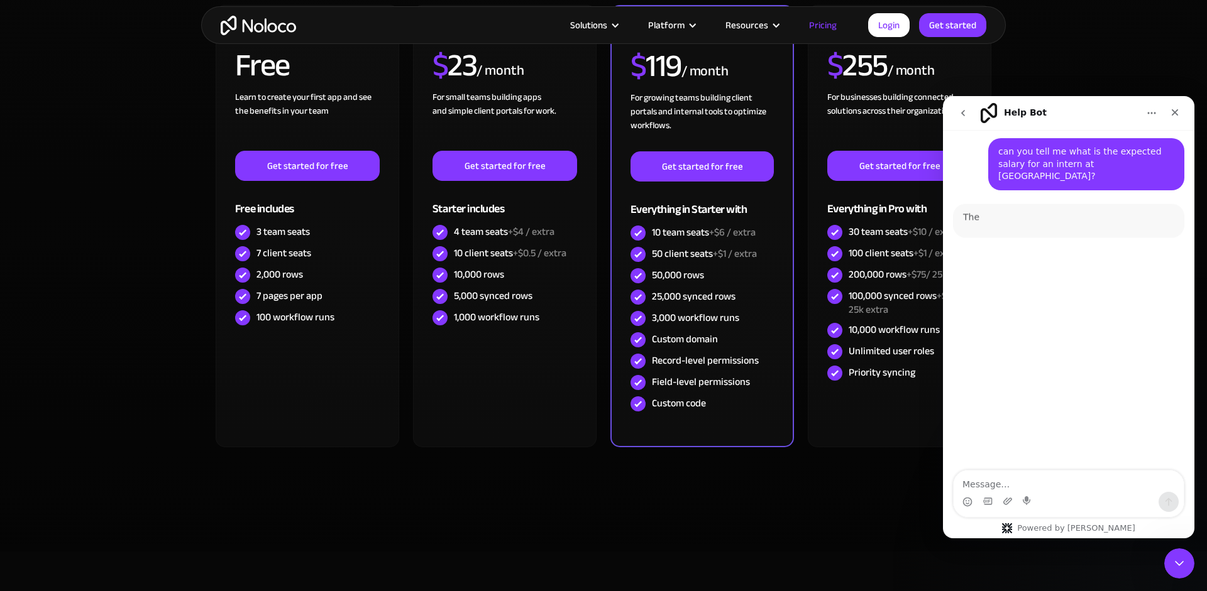
scroll to position [2, 0]
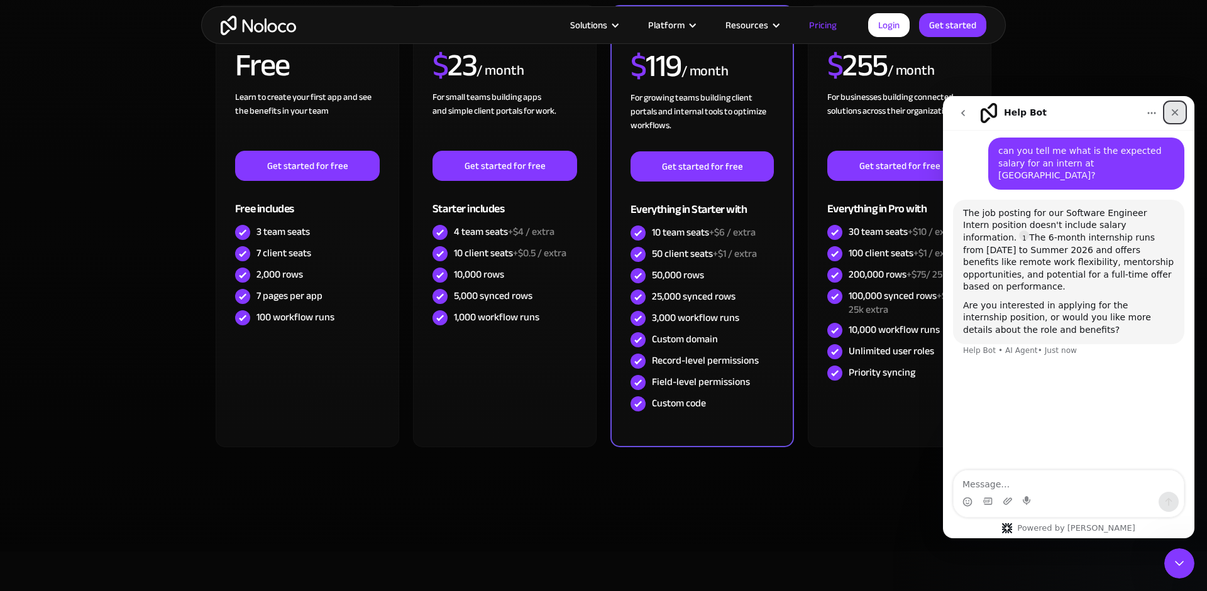
click at [1175, 111] on icon "Close" at bounding box center [1174, 112] width 7 height 7
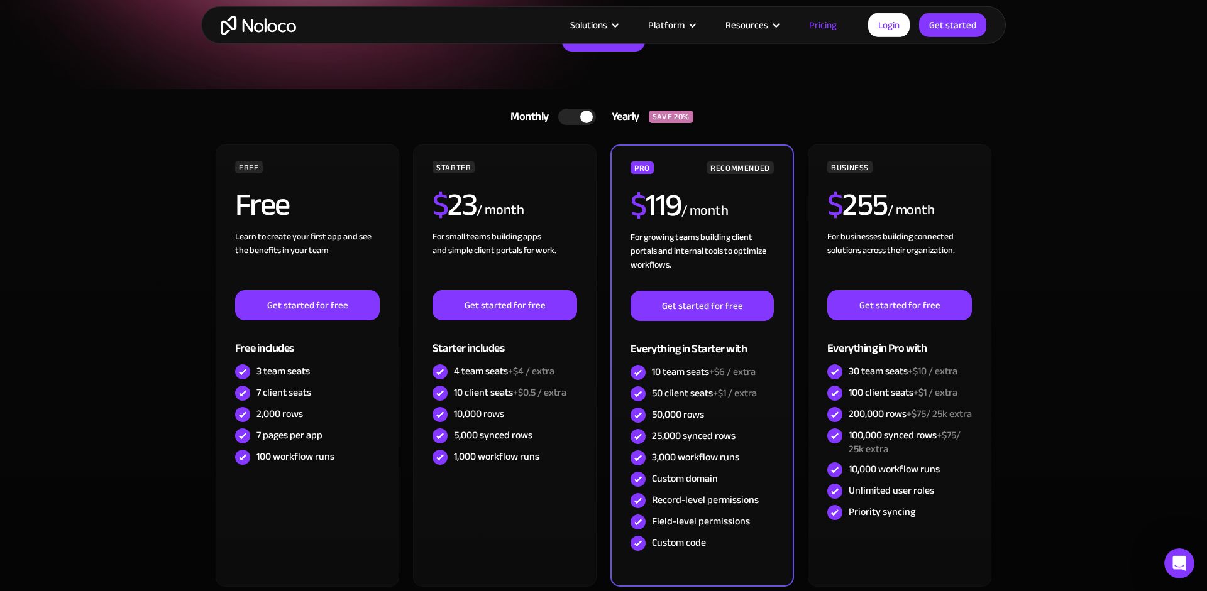
scroll to position [0, 0]
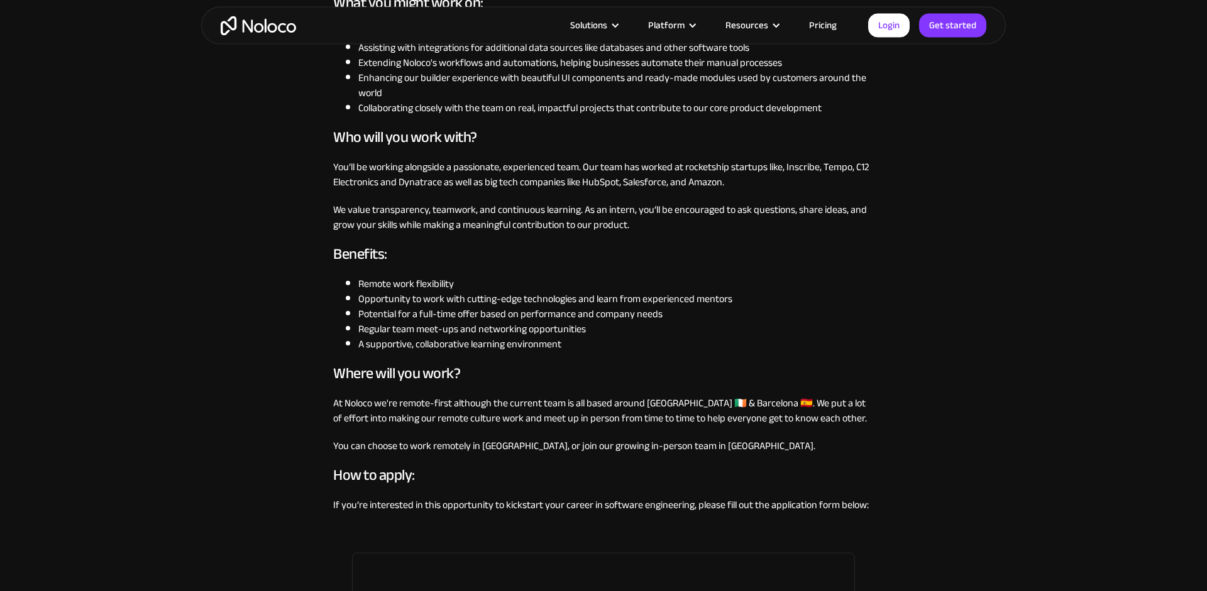
scroll to position [856, 0]
